Goal: Information Seeking & Learning: Learn about a topic

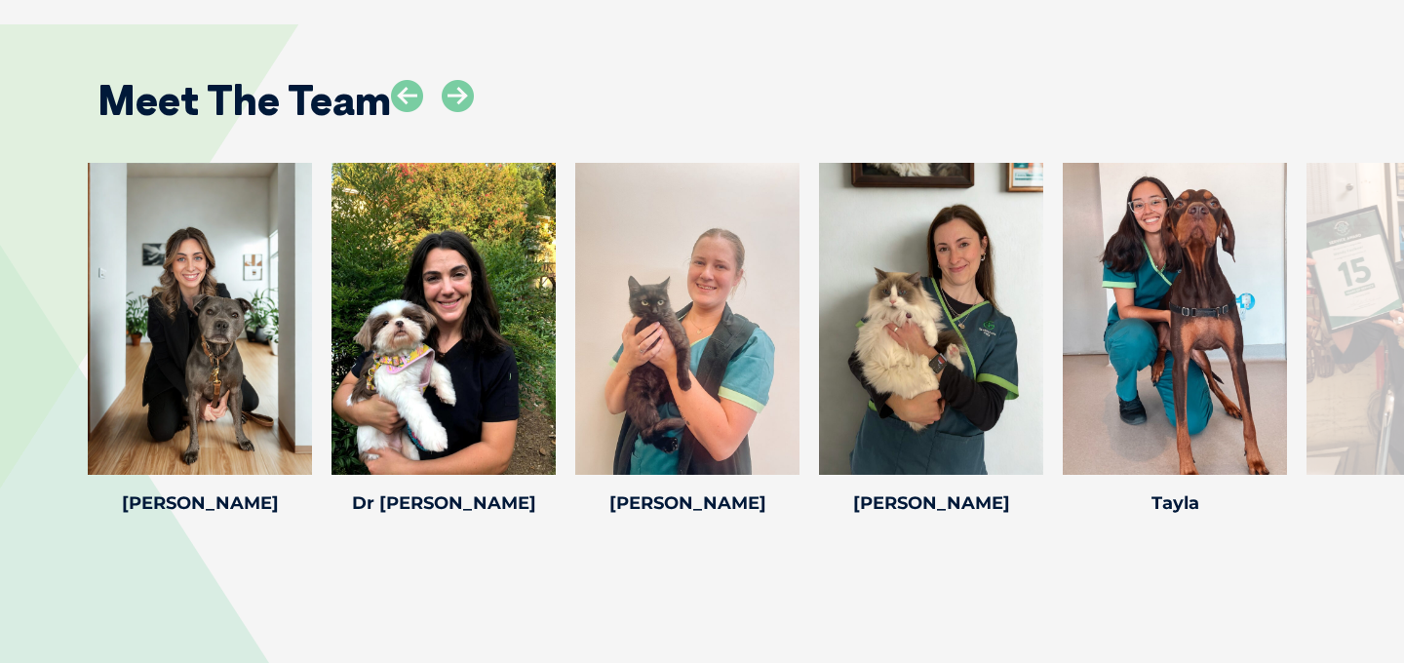
scroll to position [2966, 0]
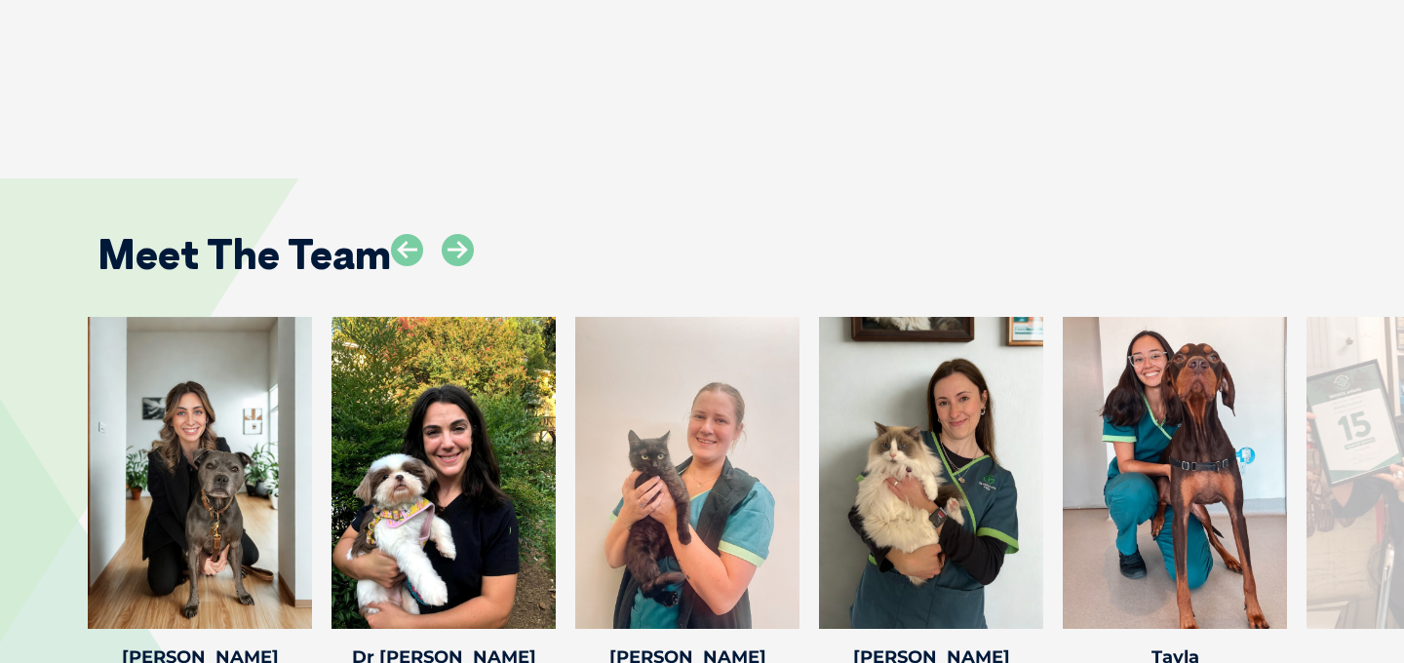
click at [351, 265] on h2 "Meet The Team" at bounding box center [243, 254] width 293 height 41
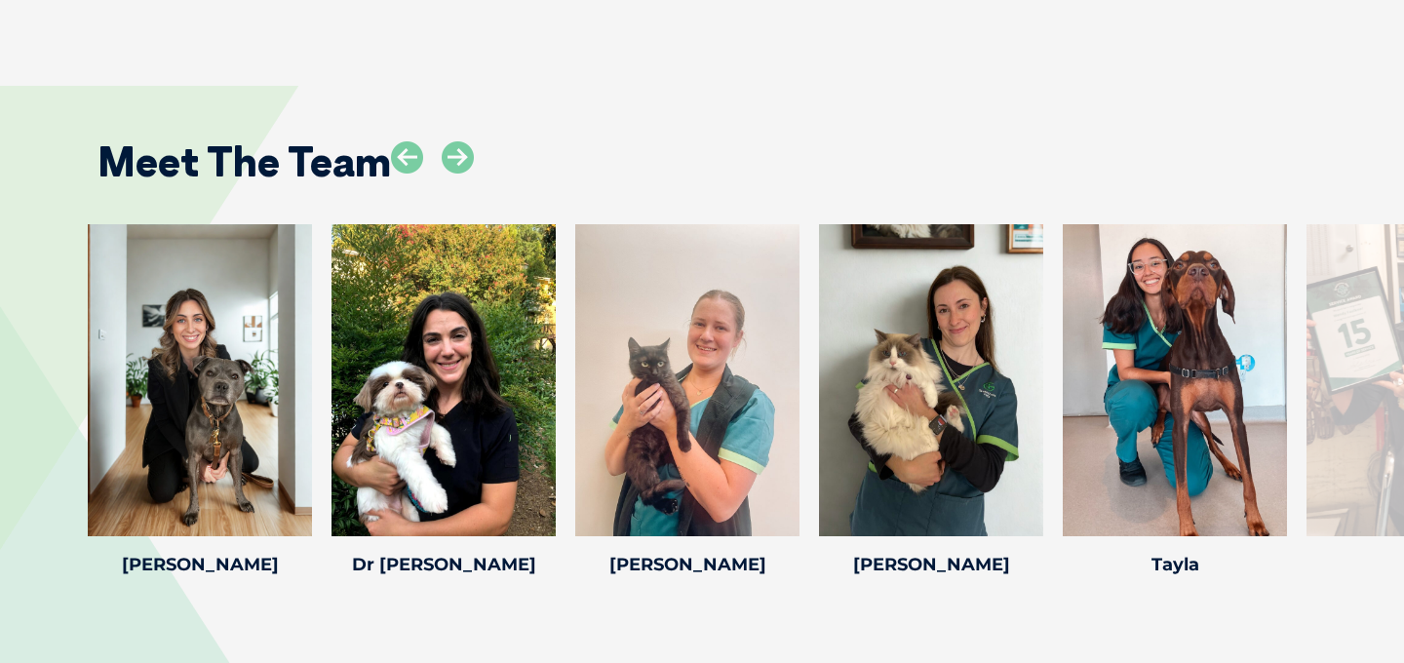
scroll to position [3071, 0]
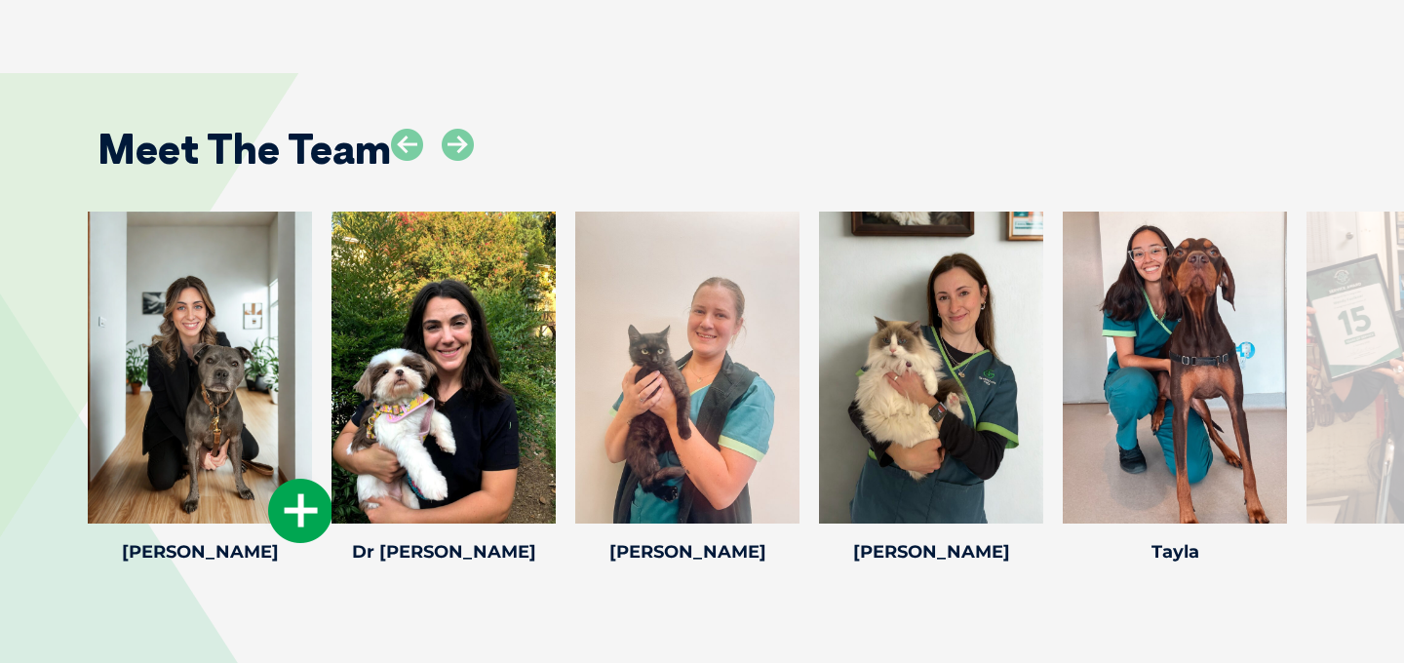
click at [308, 516] on icon at bounding box center [300, 511] width 64 height 64
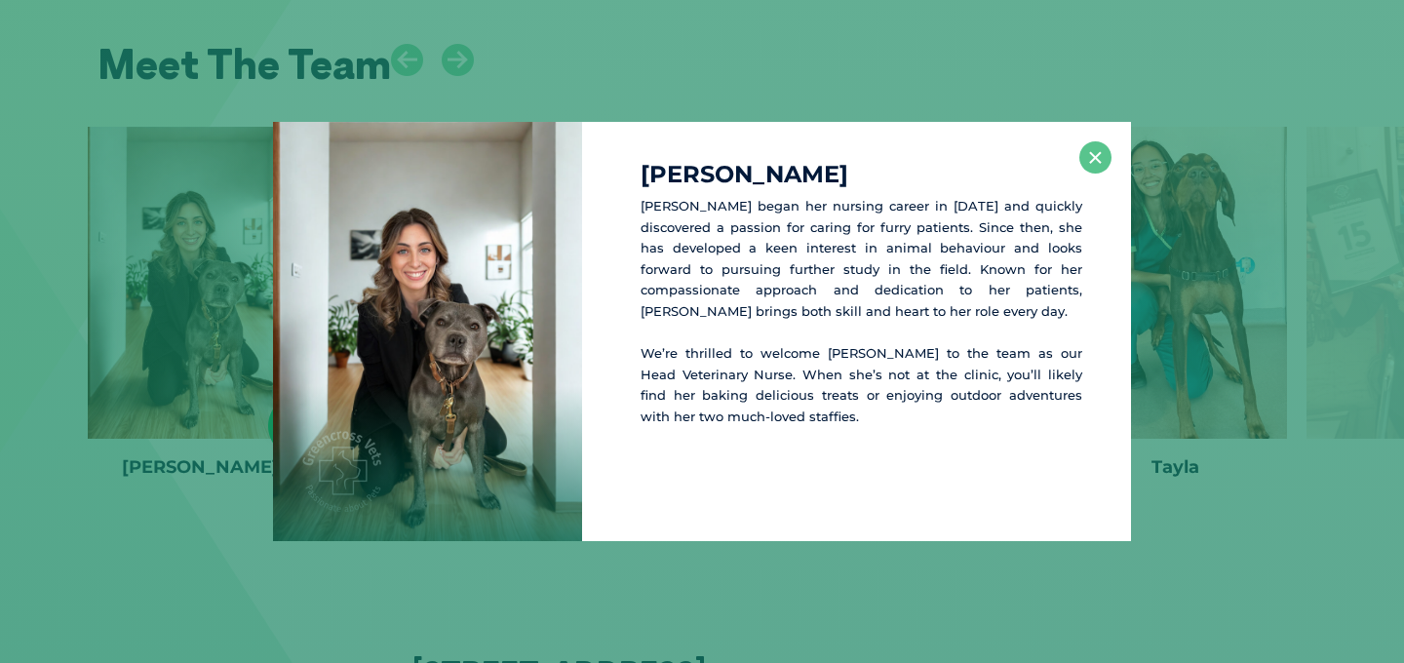
scroll to position [3157, 0]
click at [1098, 160] on button "×" at bounding box center [1095, 157] width 32 height 32
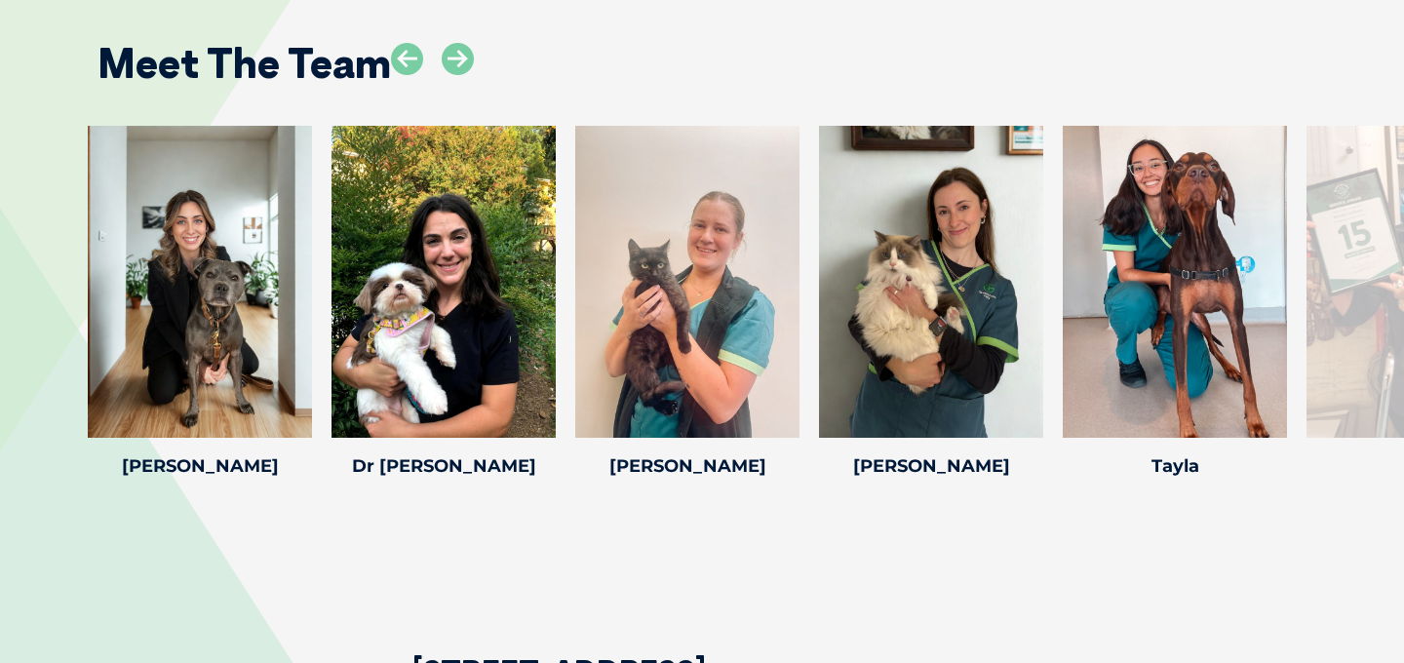
click at [1378, 294] on div at bounding box center [1418, 282] width 224 height 312
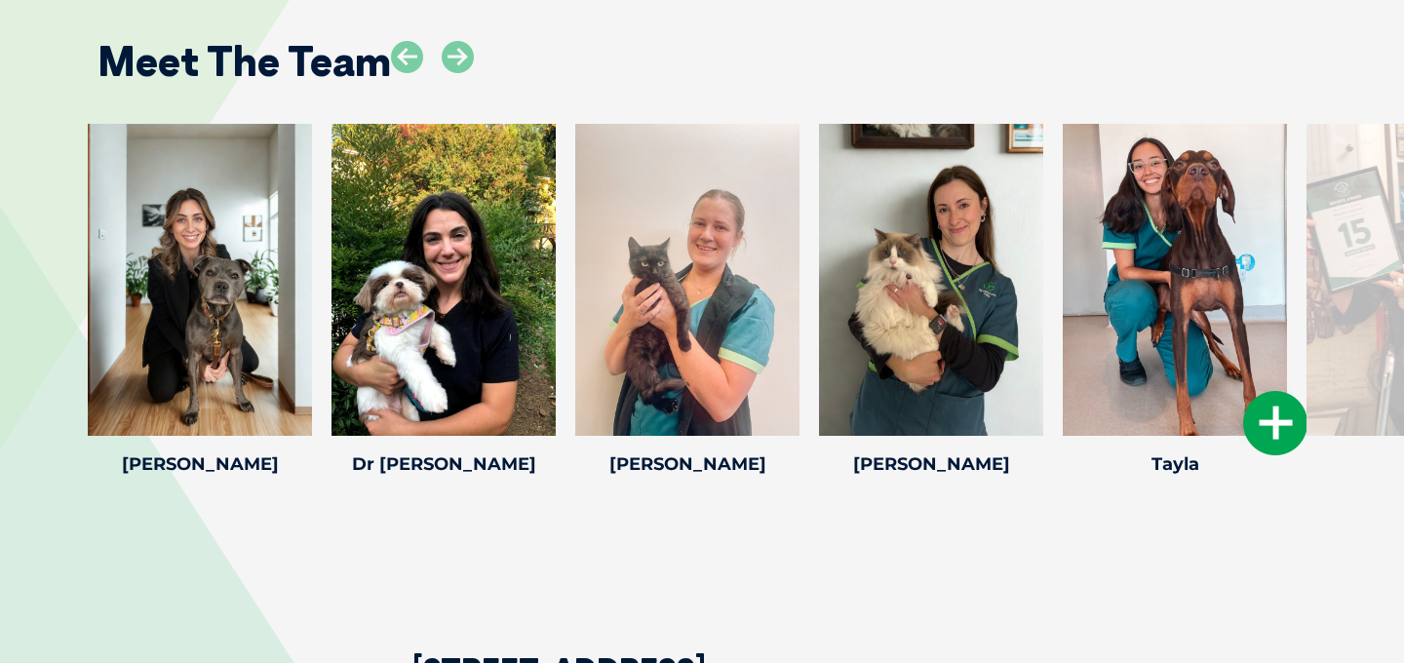
click at [1265, 440] on icon at bounding box center [1275, 423] width 64 height 64
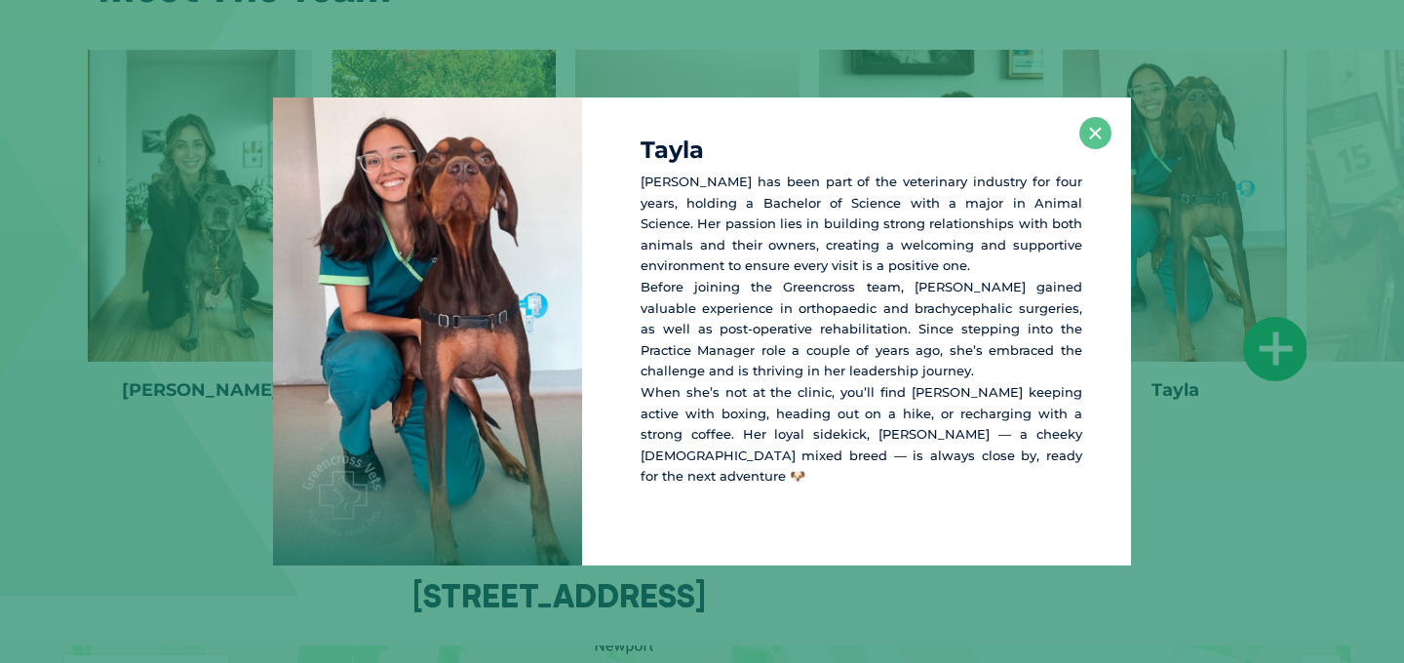
scroll to position [3234, 0]
click at [1096, 142] on button "×" at bounding box center [1095, 133] width 32 height 32
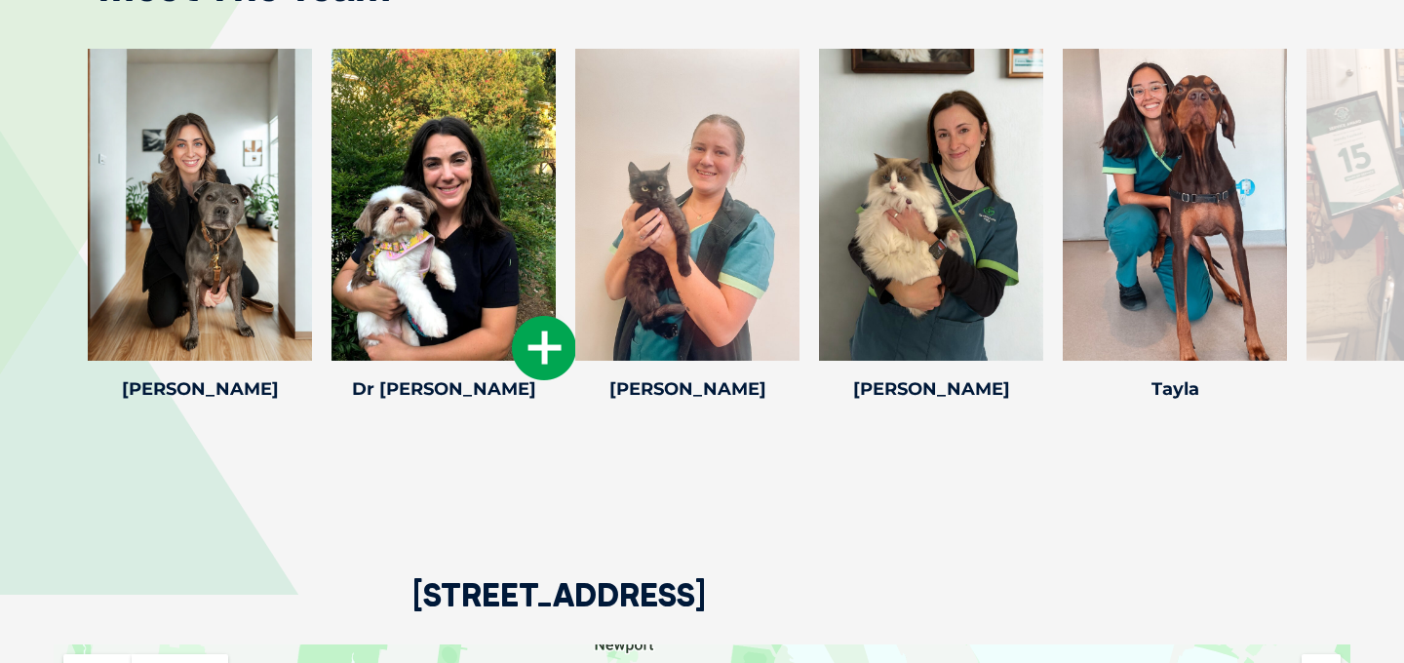
click at [539, 331] on icon at bounding box center [544, 348] width 64 height 64
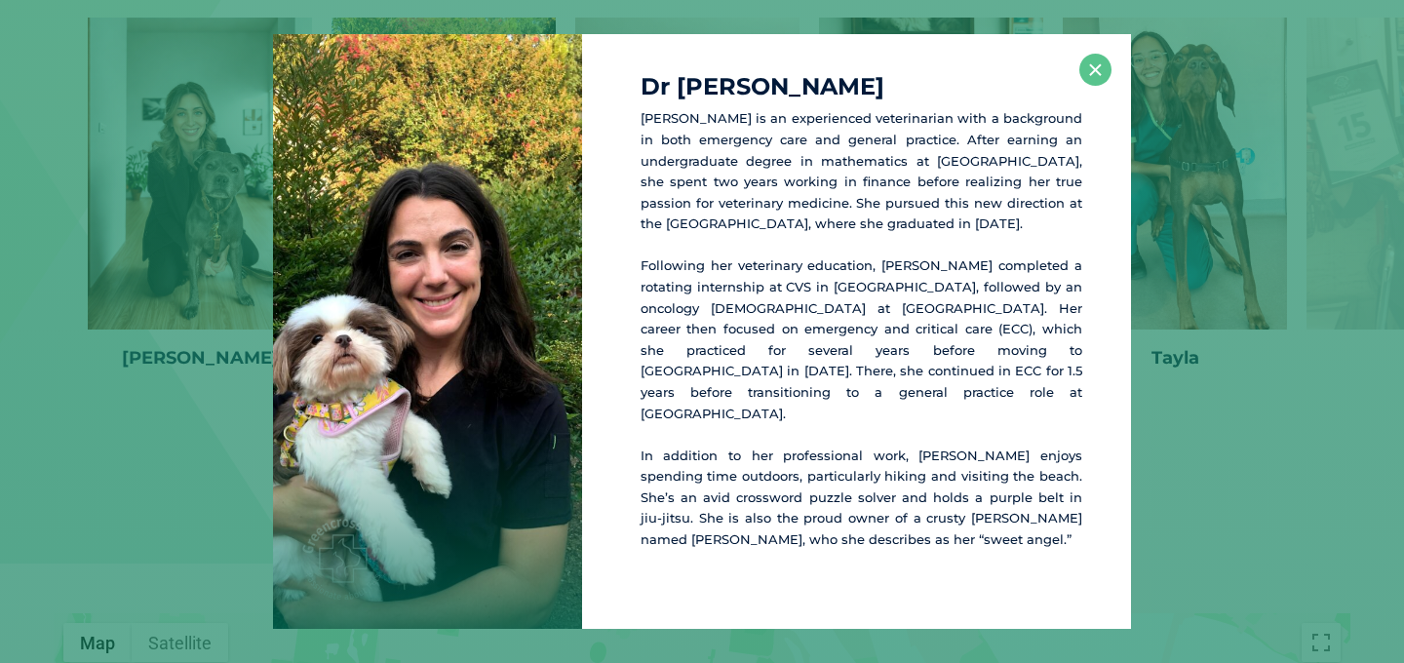
scroll to position [3266, 0]
click at [1091, 86] on button "×" at bounding box center [1095, 70] width 32 height 32
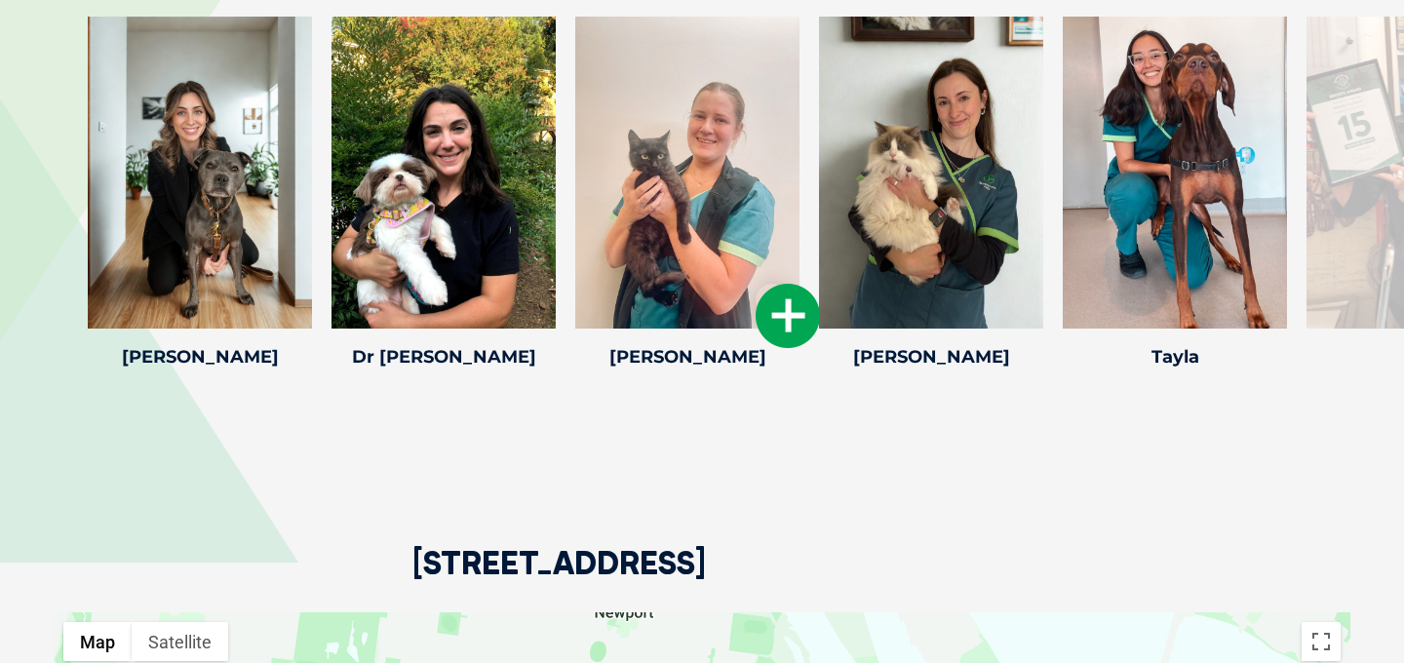
click at [778, 313] on icon at bounding box center [788, 316] width 64 height 64
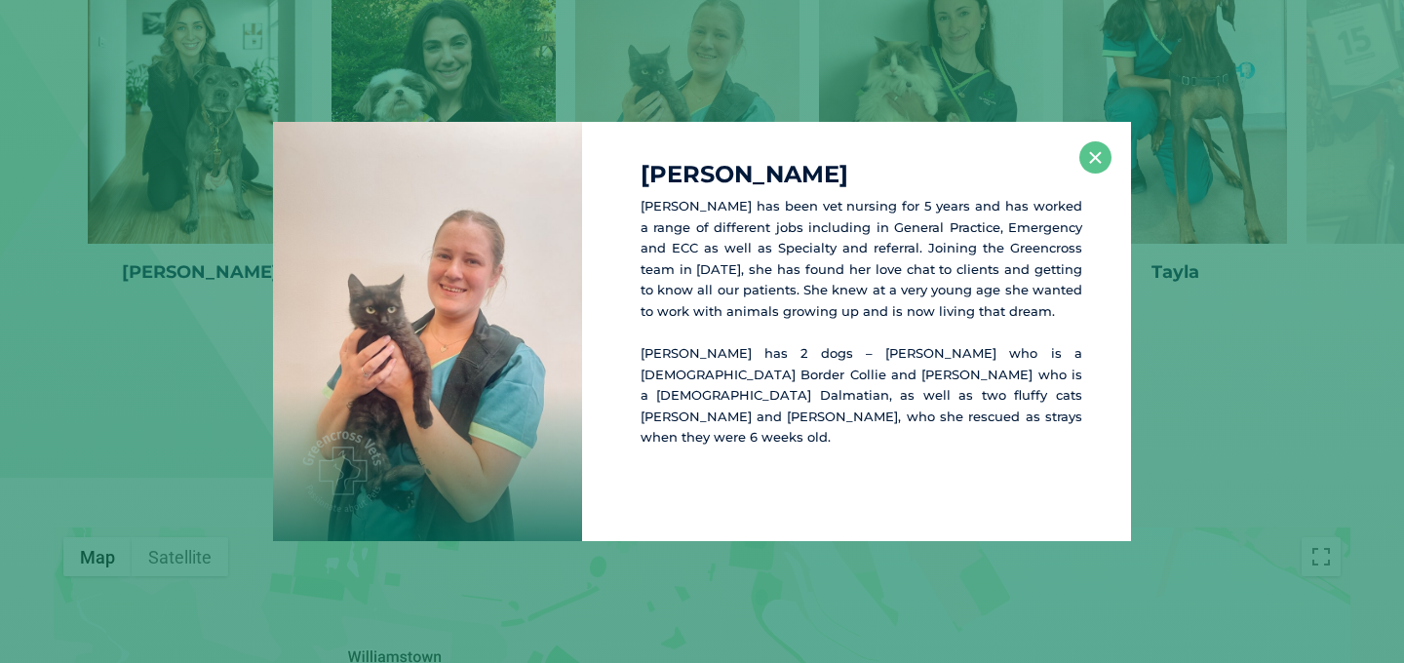
scroll to position [3352, 0]
click at [1093, 145] on button "×" at bounding box center [1095, 157] width 32 height 32
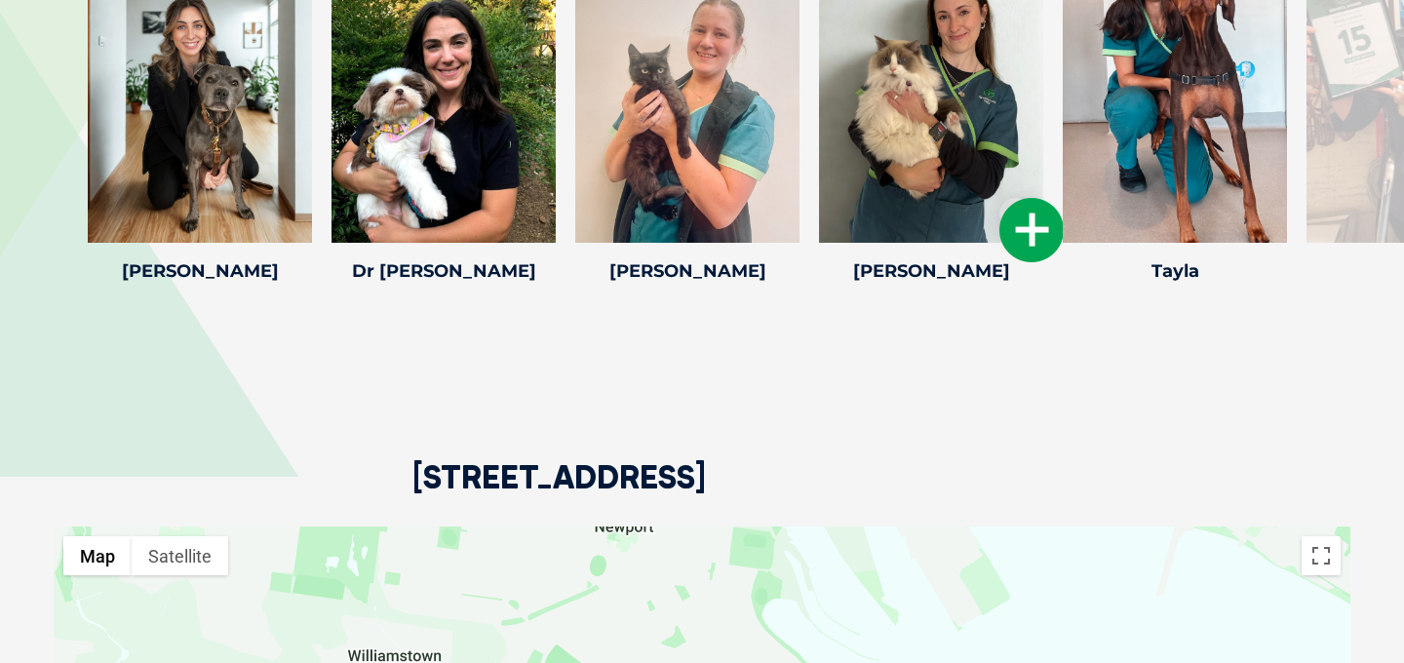
click at [1030, 219] on icon at bounding box center [1031, 230] width 64 height 64
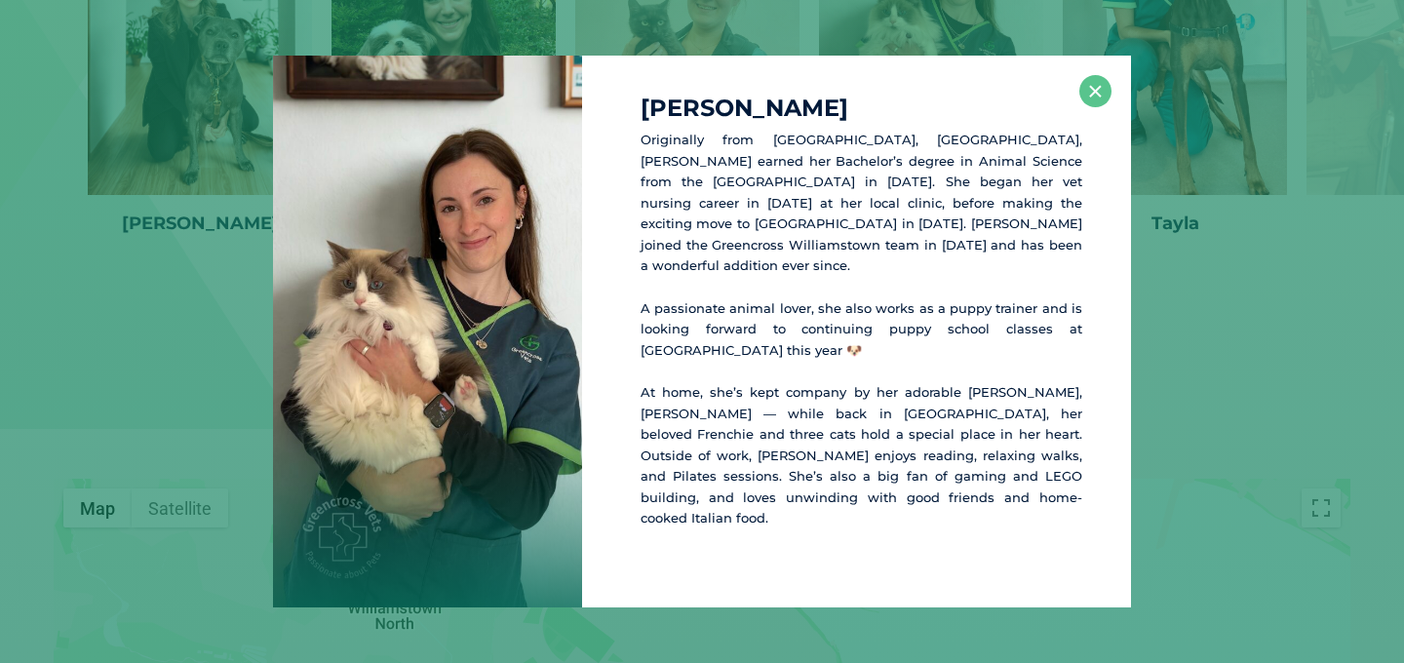
scroll to position [3402, 0]
click at [1099, 102] on button "×" at bounding box center [1095, 91] width 32 height 32
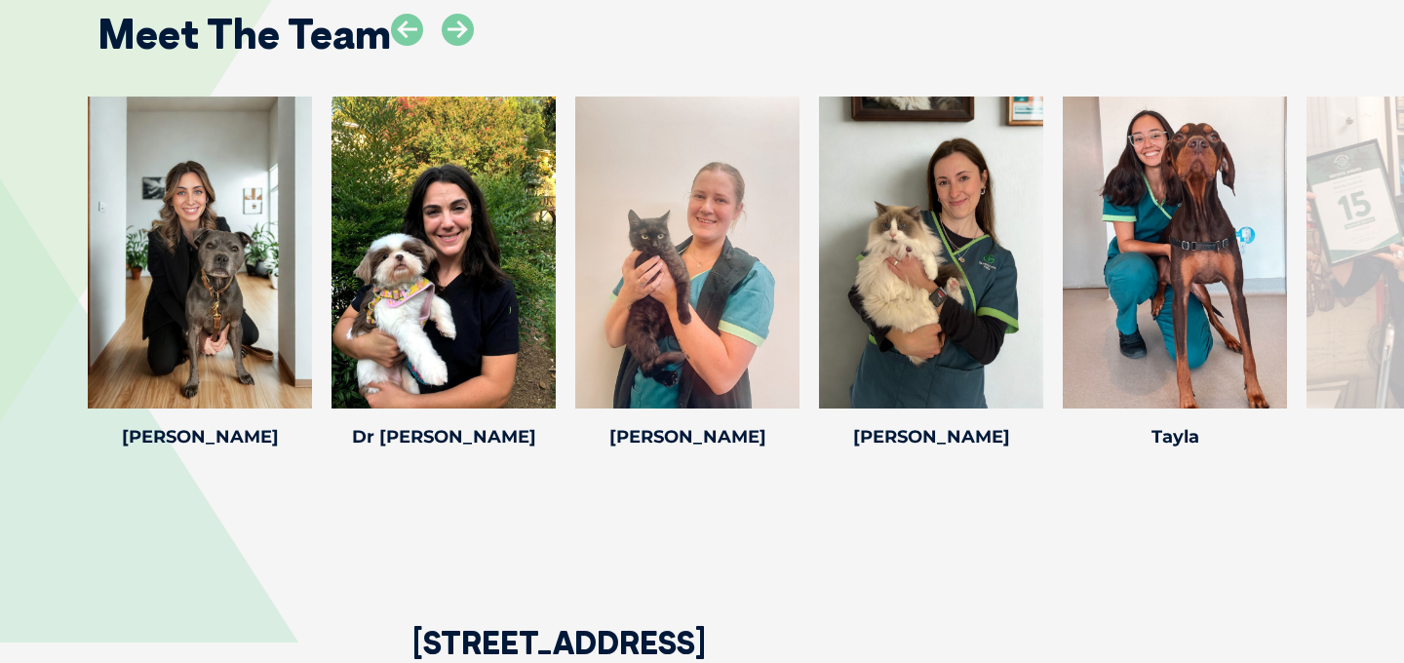
scroll to position [3185, 0]
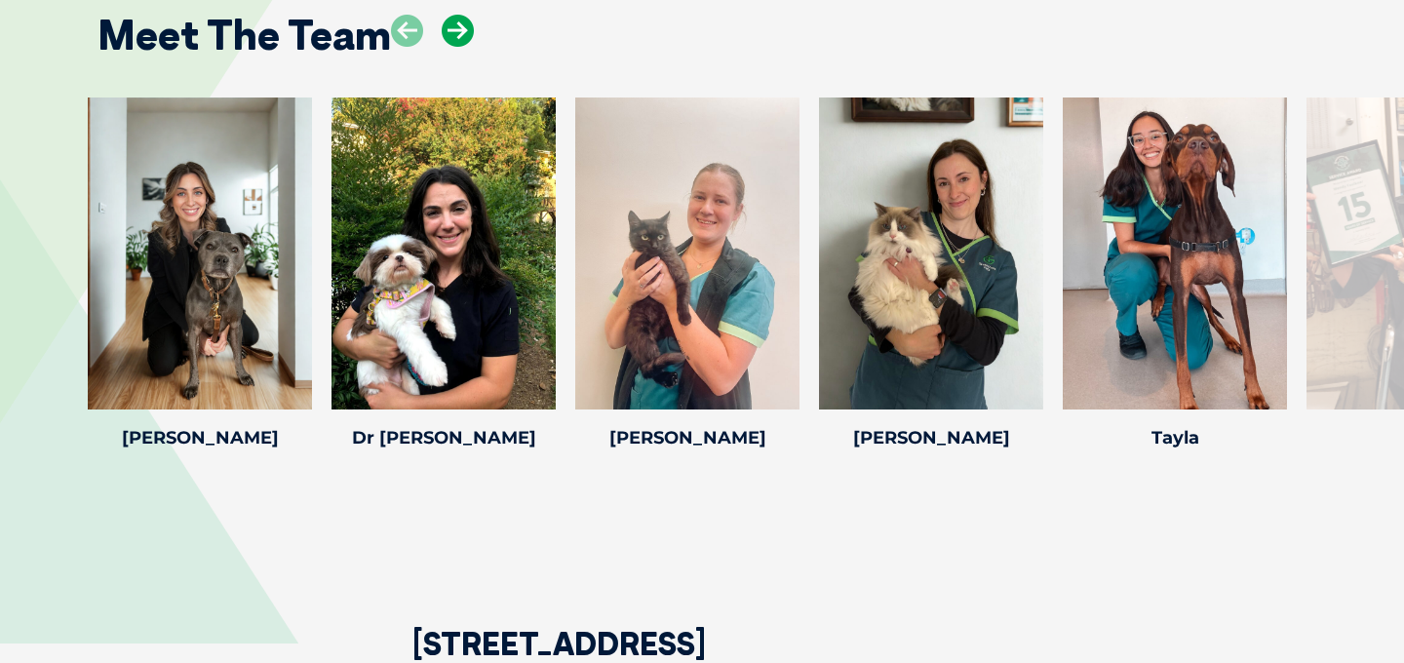
click at [456, 32] on icon at bounding box center [458, 31] width 32 height 32
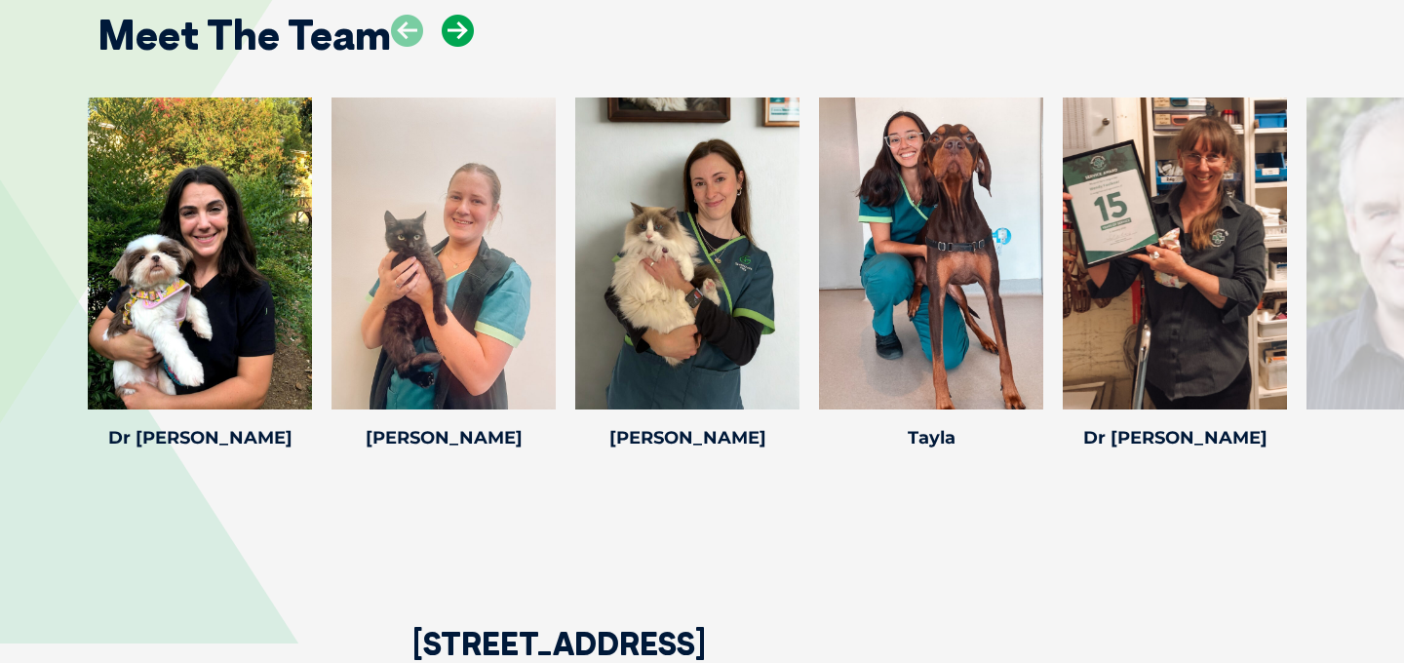
click at [456, 32] on icon at bounding box center [458, 31] width 32 height 32
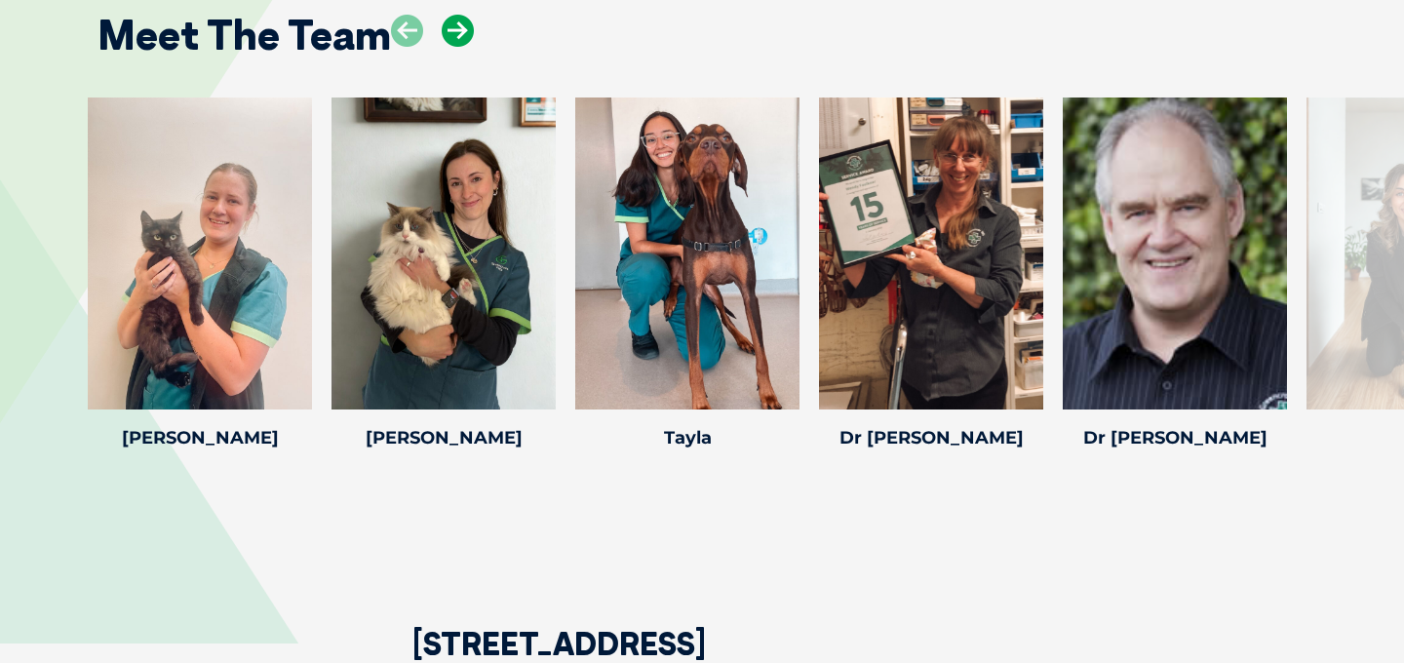
click at [456, 33] on icon at bounding box center [458, 31] width 32 height 32
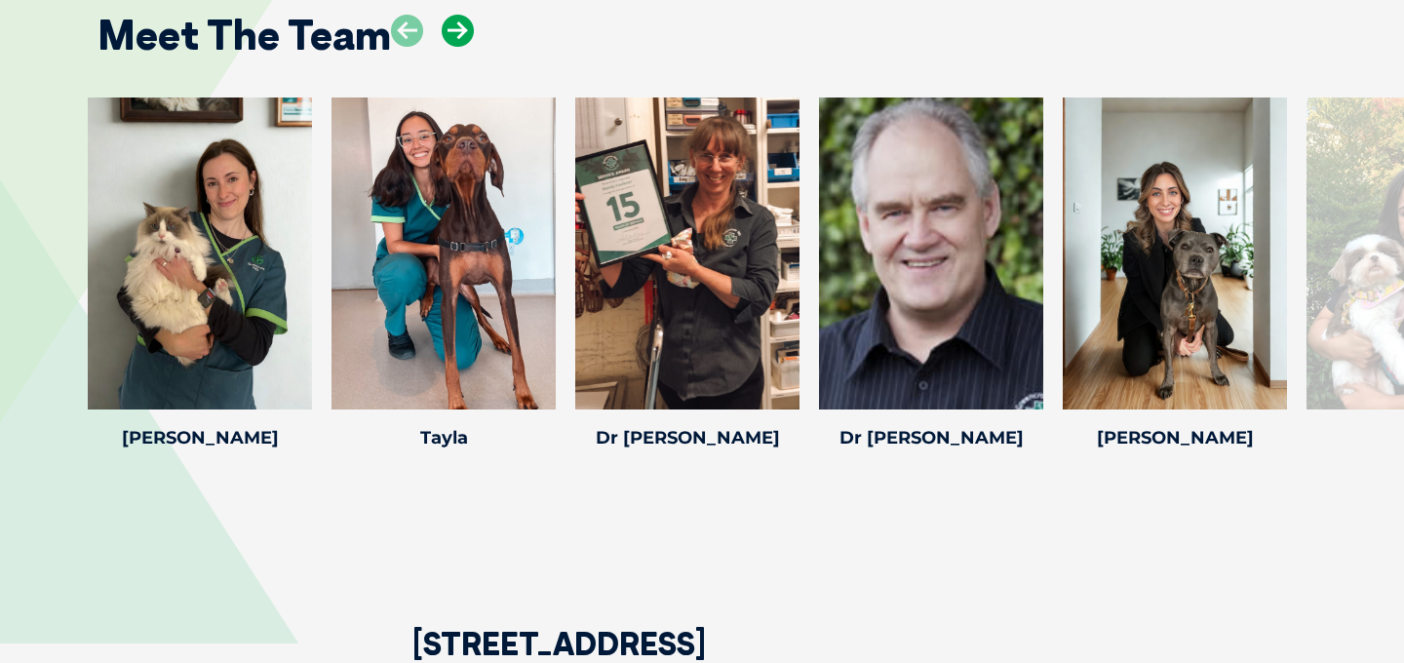
click at [456, 33] on icon at bounding box center [458, 31] width 32 height 32
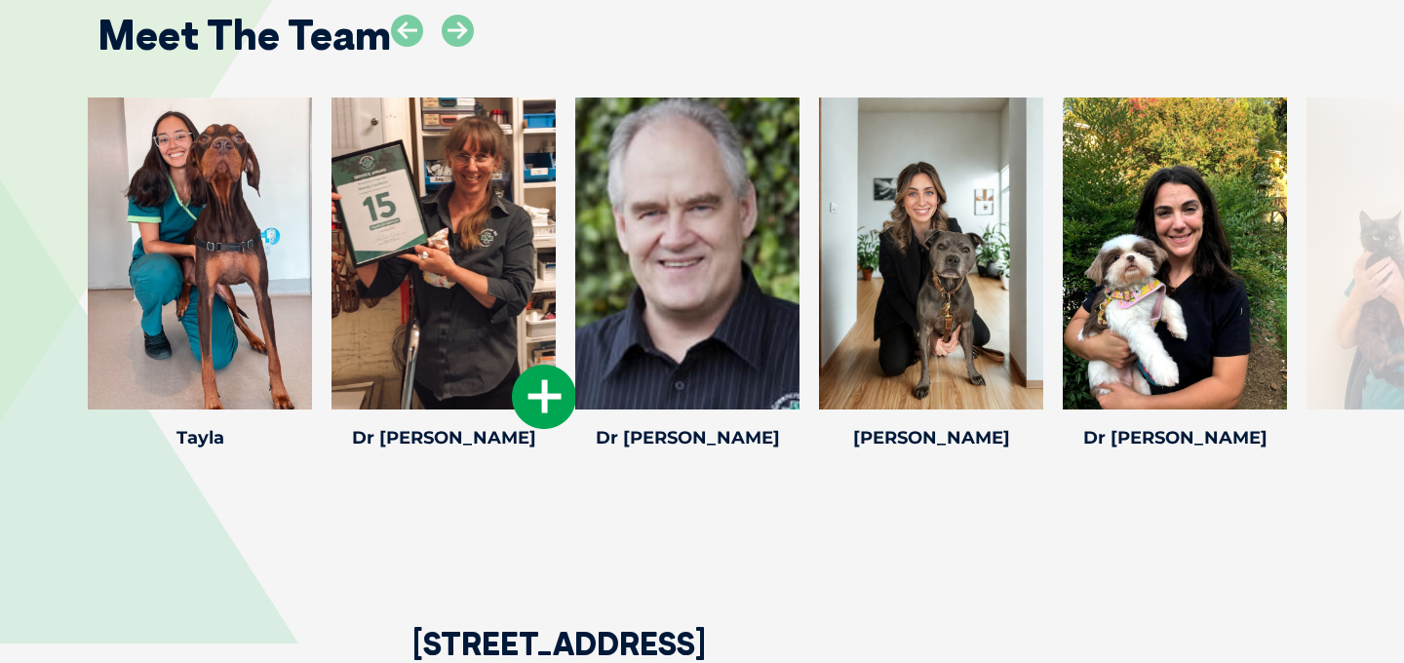
click at [520, 389] on icon at bounding box center [544, 397] width 64 height 64
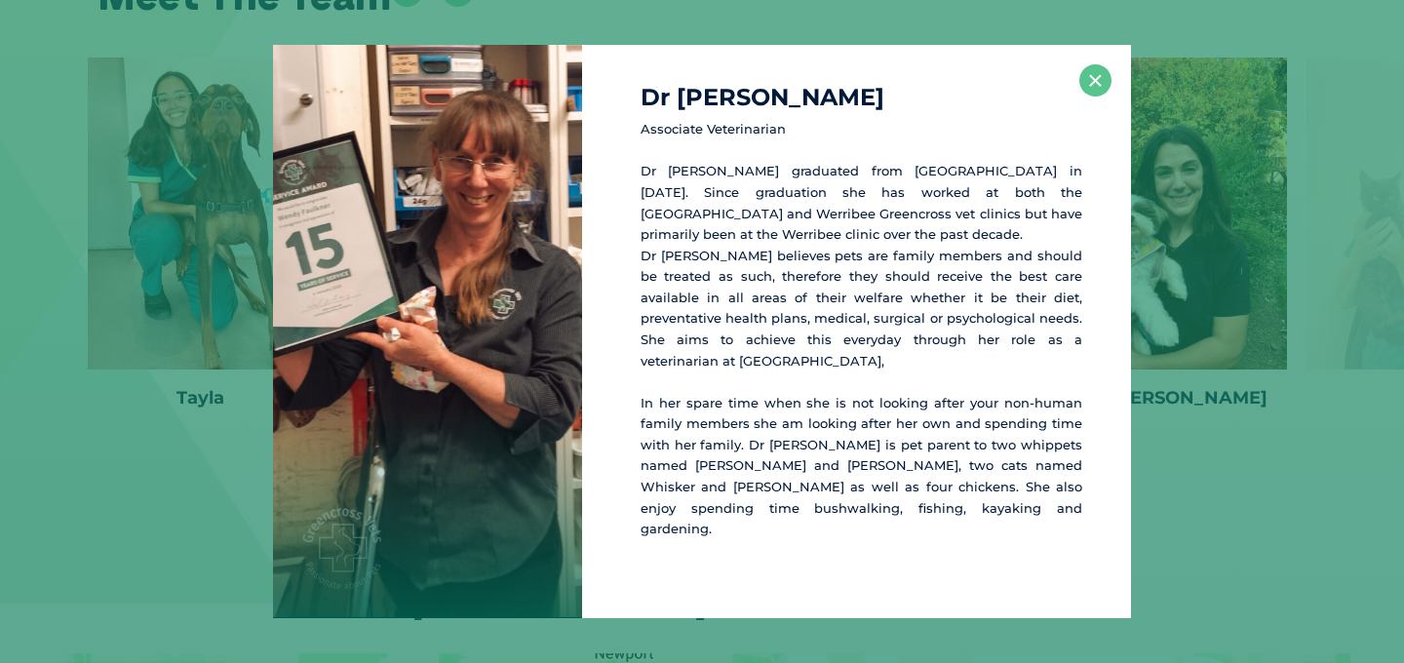
scroll to position [3226, 0]
click at [1095, 95] on button "×" at bounding box center [1095, 80] width 32 height 32
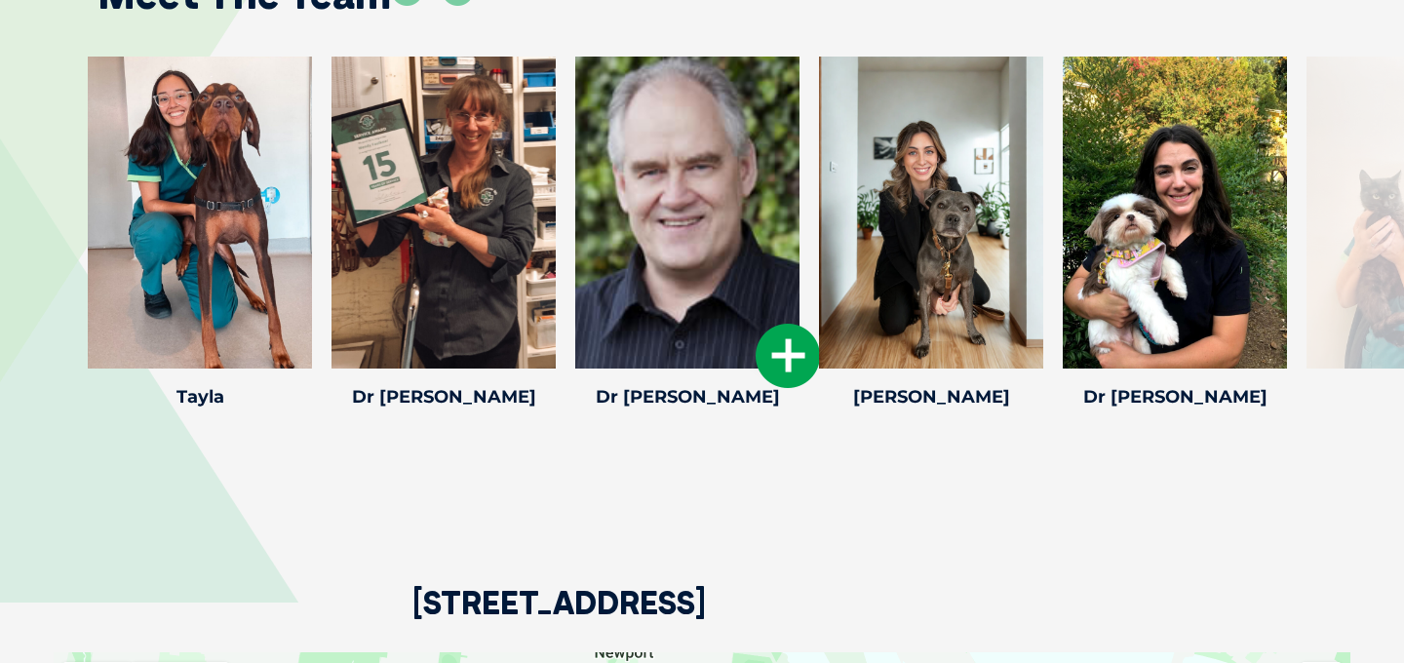
click at [807, 339] on icon at bounding box center [788, 356] width 64 height 64
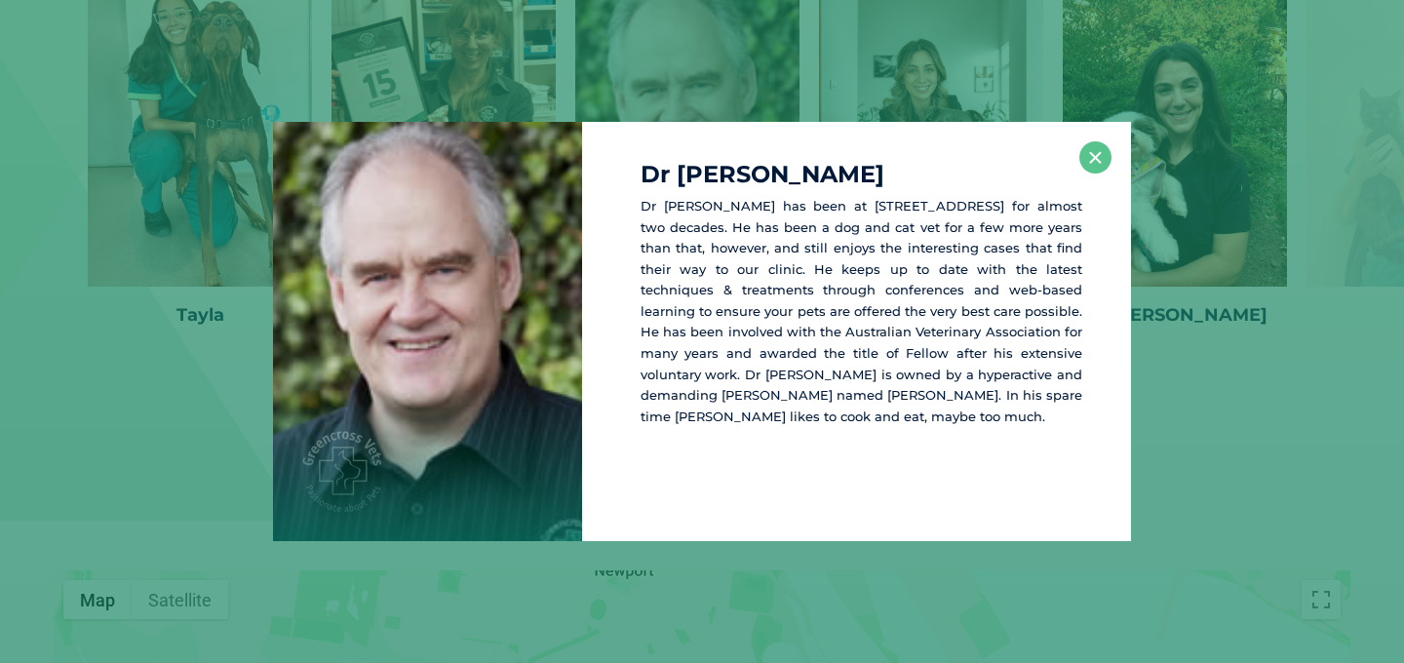
scroll to position [3312, 0]
click at [1089, 153] on button "×" at bounding box center [1095, 157] width 32 height 32
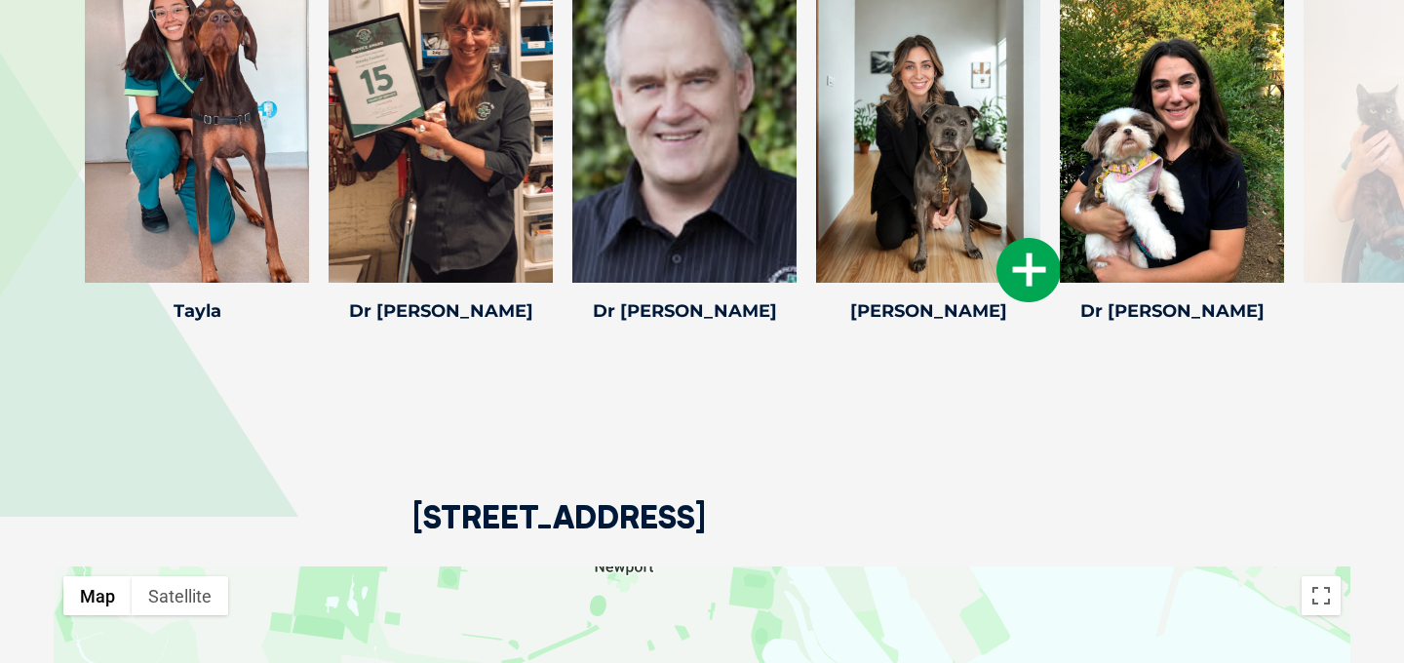
drag, startPoint x: 1023, startPoint y: 267, endPoint x: 877, endPoint y: 225, distance: 151.2
click at [877, 223] on div at bounding box center [928, 127] width 224 height 312
